Goal: Task Accomplishment & Management: Manage account settings

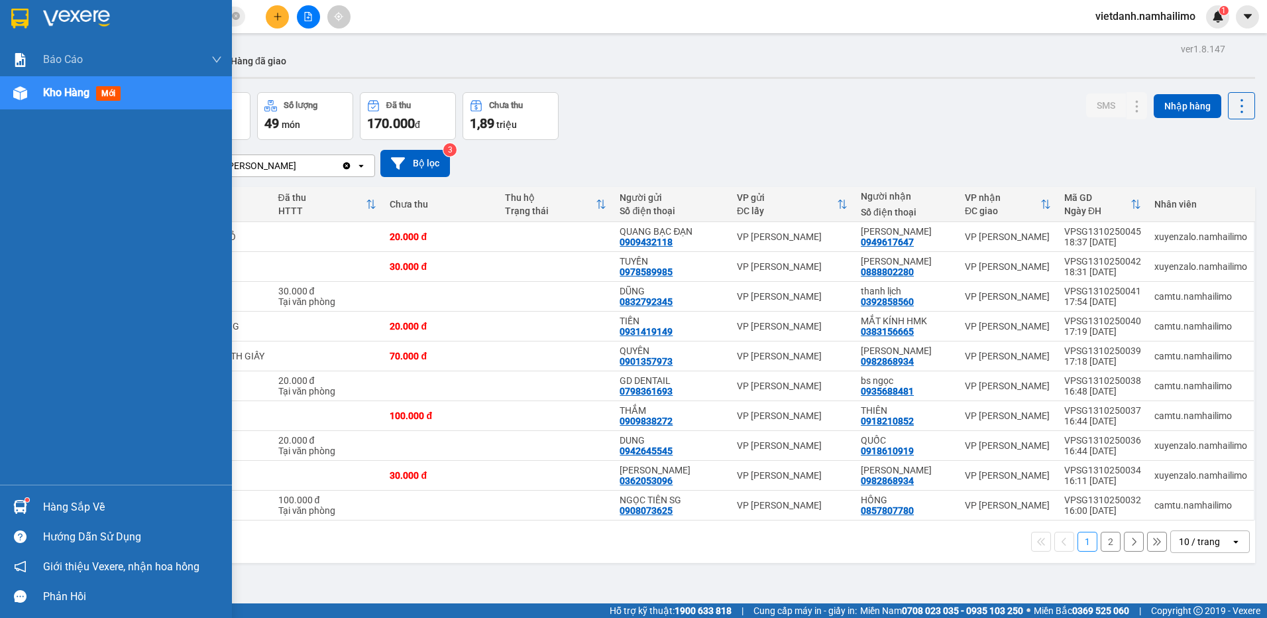
click at [32, 506] on div "Hàng sắp về" at bounding box center [116, 507] width 232 height 30
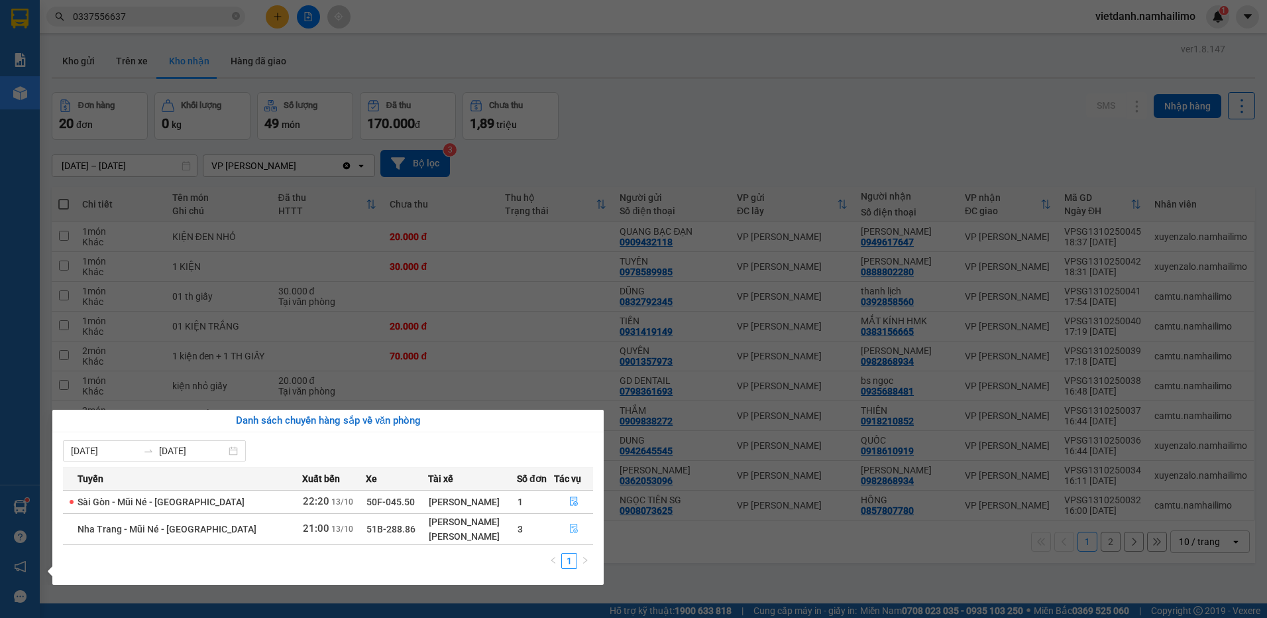
click at [571, 524] on icon "file-done" at bounding box center [574, 528] width 8 height 9
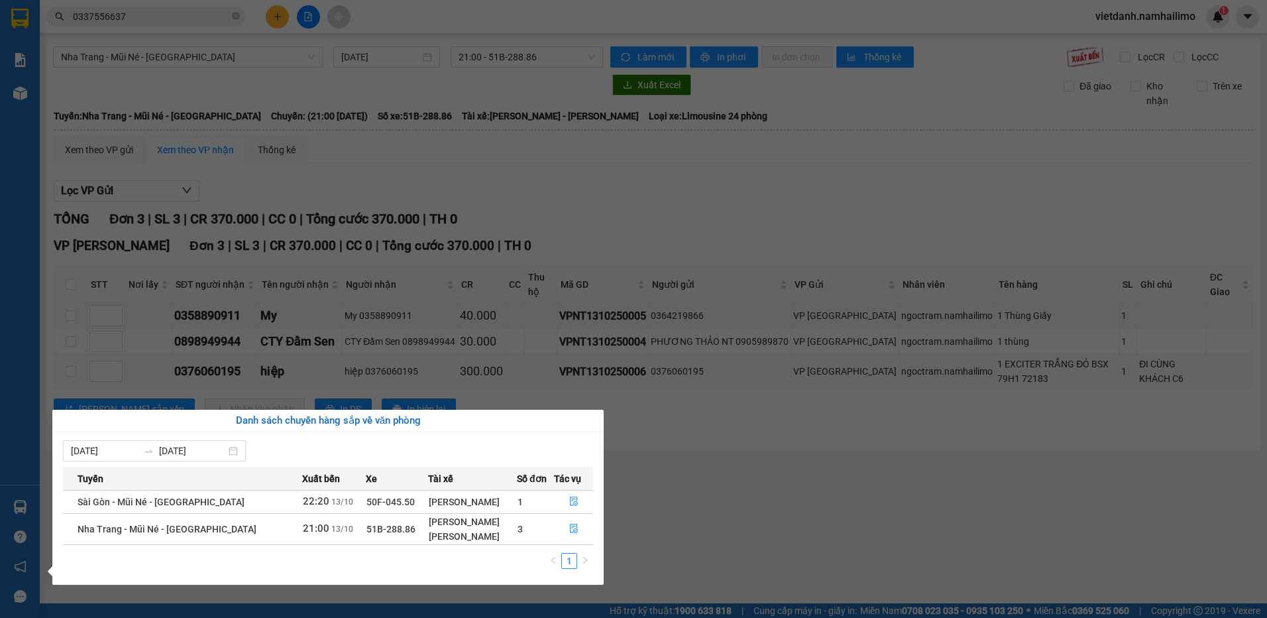
click at [527, 364] on section "Kết quả tìm kiếm ( 10 ) Bộ lọc Mã ĐH Trạng thái Món hàng Tổng cước Chưa cước Ng…" at bounding box center [633, 309] width 1267 height 618
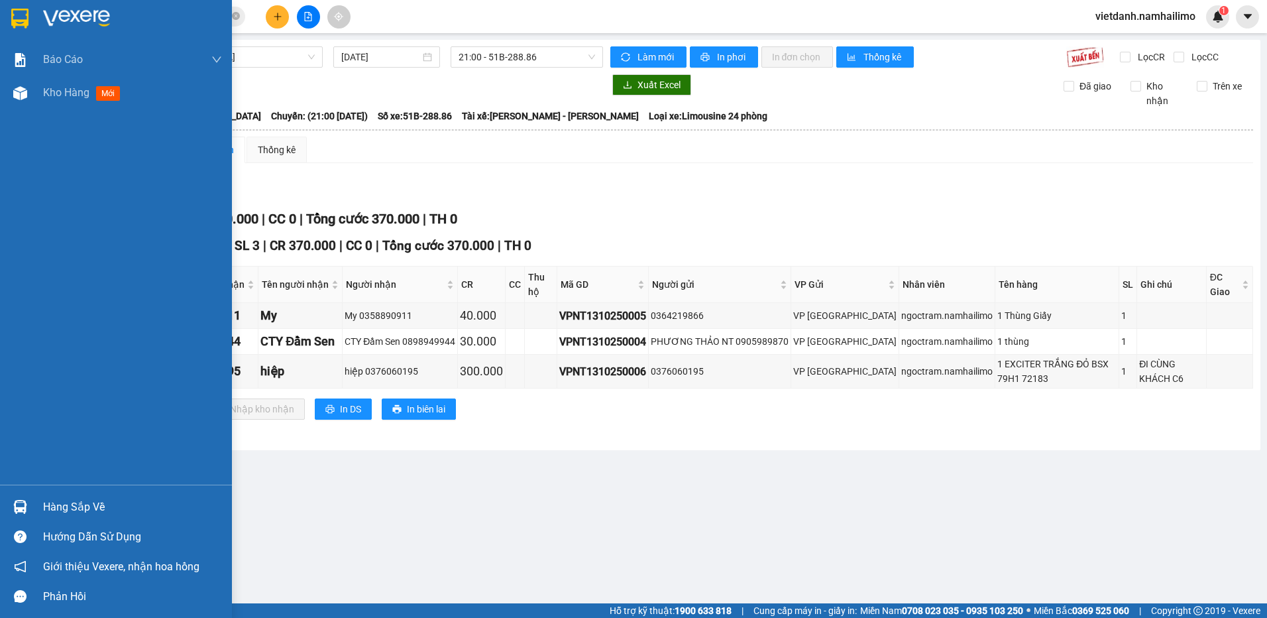
click at [80, 109] on div "Báo cáo Báo cáo dòng tiền (trạm) Doanh số tạo đơn theo VP gửi (trạm) Kho hàng m…" at bounding box center [116, 263] width 232 height 441
click at [80, 99] on span "Kho hàng" at bounding box center [66, 92] width 46 height 13
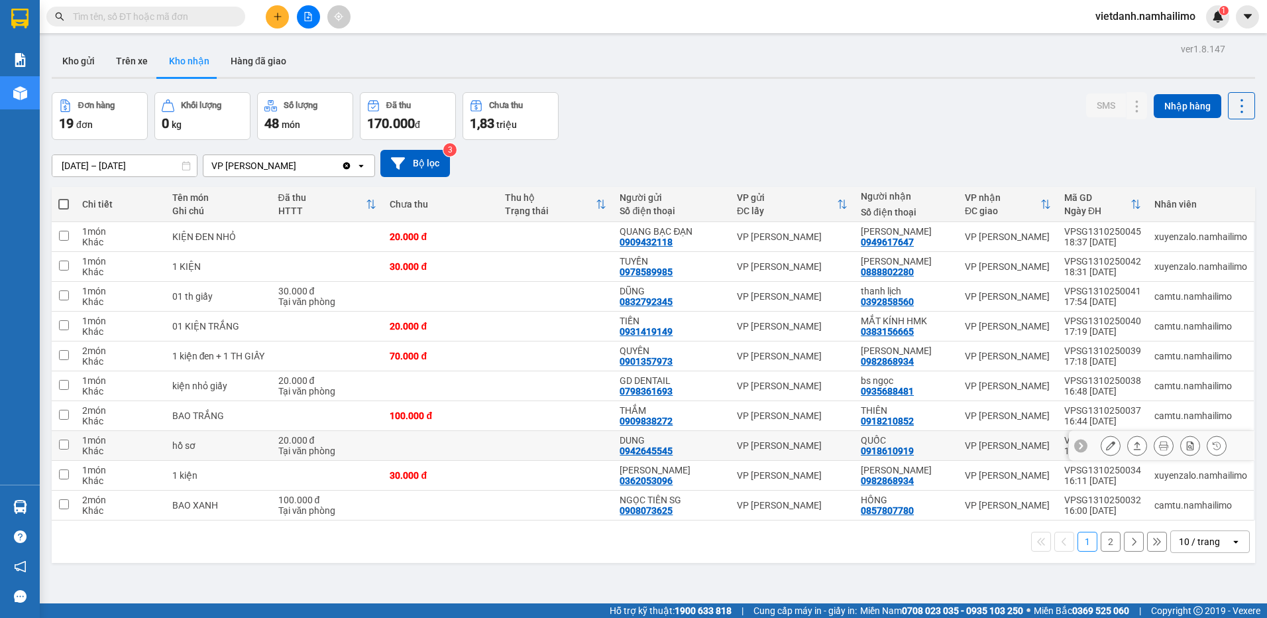
scroll to position [61, 0]
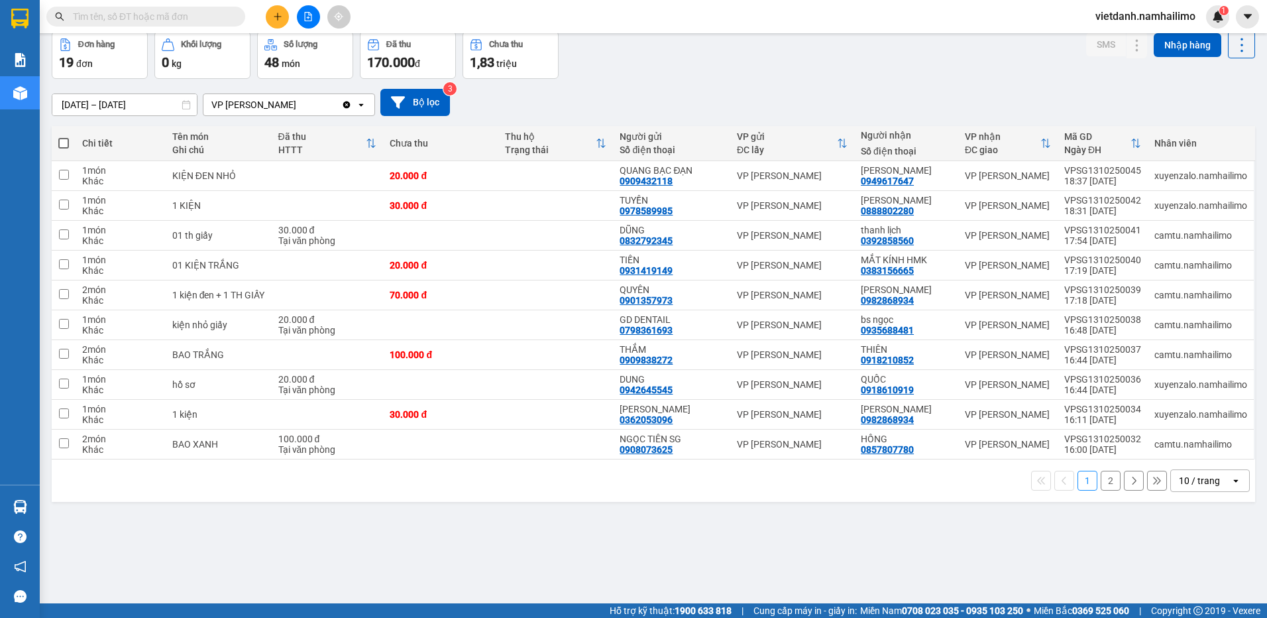
click at [1089, 484] on div "1 2 10 / trang open" at bounding box center [653, 480] width 1193 height 23
click at [1101, 484] on button "2" at bounding box center [1111, 481] width 20 height 20
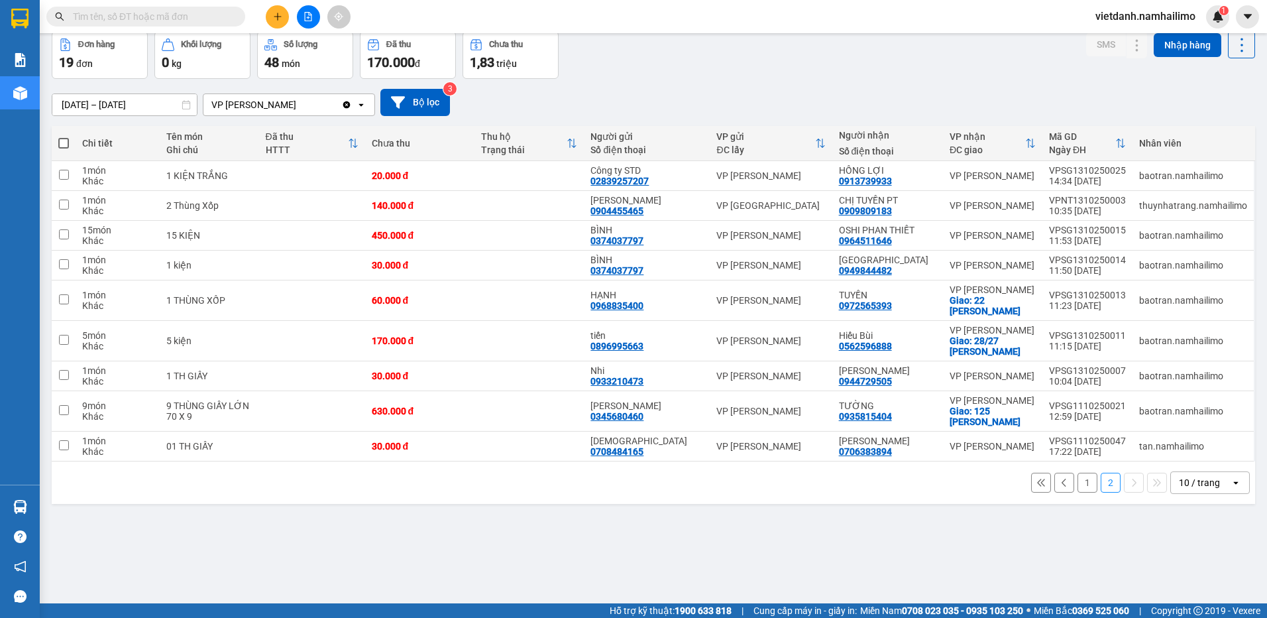
click at [1084, 486] on button "1" at bounding box center [1088, 483] width 20 height 20
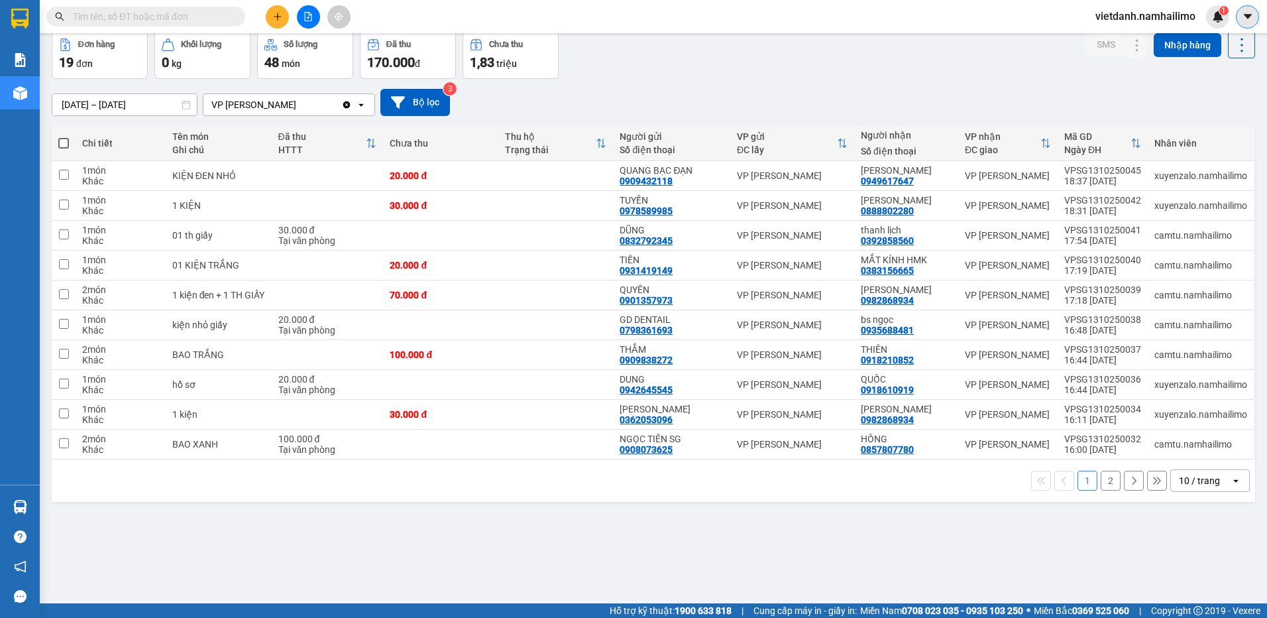
click at [1240, 14] on button at bounding box center [1247, 16] width 23 height 23
click at [1176, 15] on span "vietdanh.namhailimo" at bounding box center [1145, 16] width 121 height 17
click at [1158, 38] on span "Đăng xuất" at bounding box center [1151, 41] width 93 height 15
